Goal: Find specific page/section

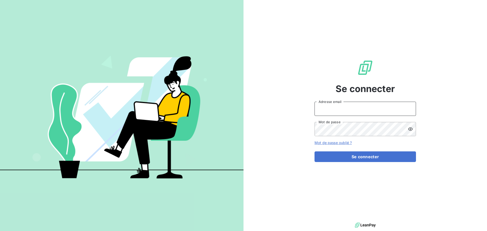
type input "[EMAIL_ADDRESS][DOMAIN_NAME]"
click at [333, 112] on input "[EMAIL_ADDRESS][DOMAIN_NAME]" at bounding box center [364, 109] width 101 height 14
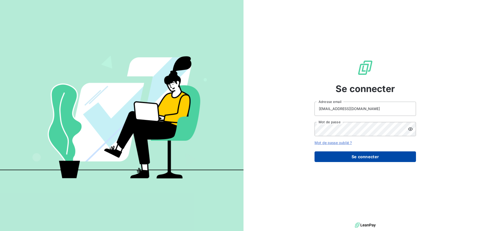
click at [344, 157] on button "Se connecter" at bounding box center [364, 156] width 101 height 11
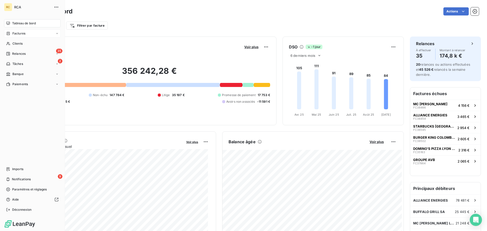
click at [27, 32] on div "Factures" at bounding box center [32, 33] width 57 height 8
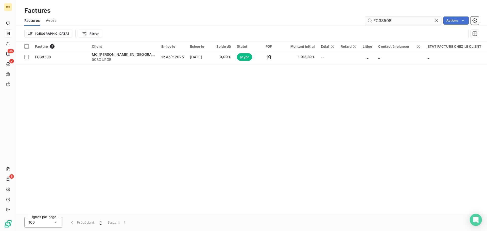
click at [400, 23] on input "FC38508" at bounding box center [403, 20] width 76 height 8
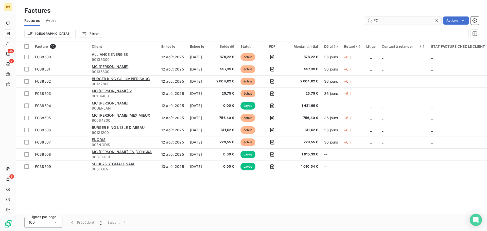
type input "F"
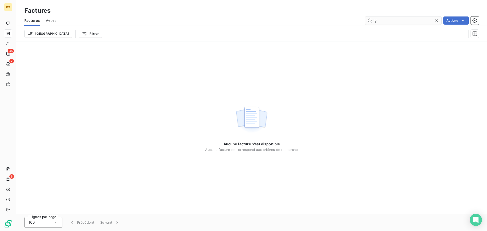
type input "l"
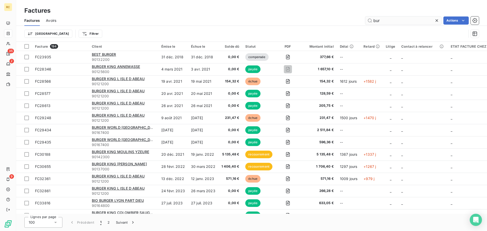
click at [396, 18] on input "bur" at bounding box center [403, 20] width 76 height 8
type input "b"
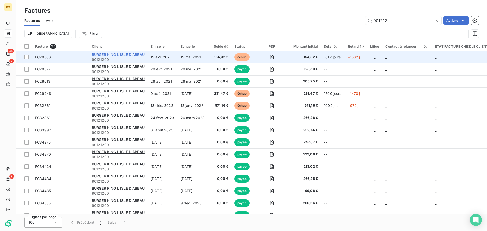
type input "901212"
click at [105, 56] on span "BURGER KING L ISLE D ABEAU" at bounding box center [118, 54] width 53 height 4
